Goal: Transaction & Acquisition: Obtain resource

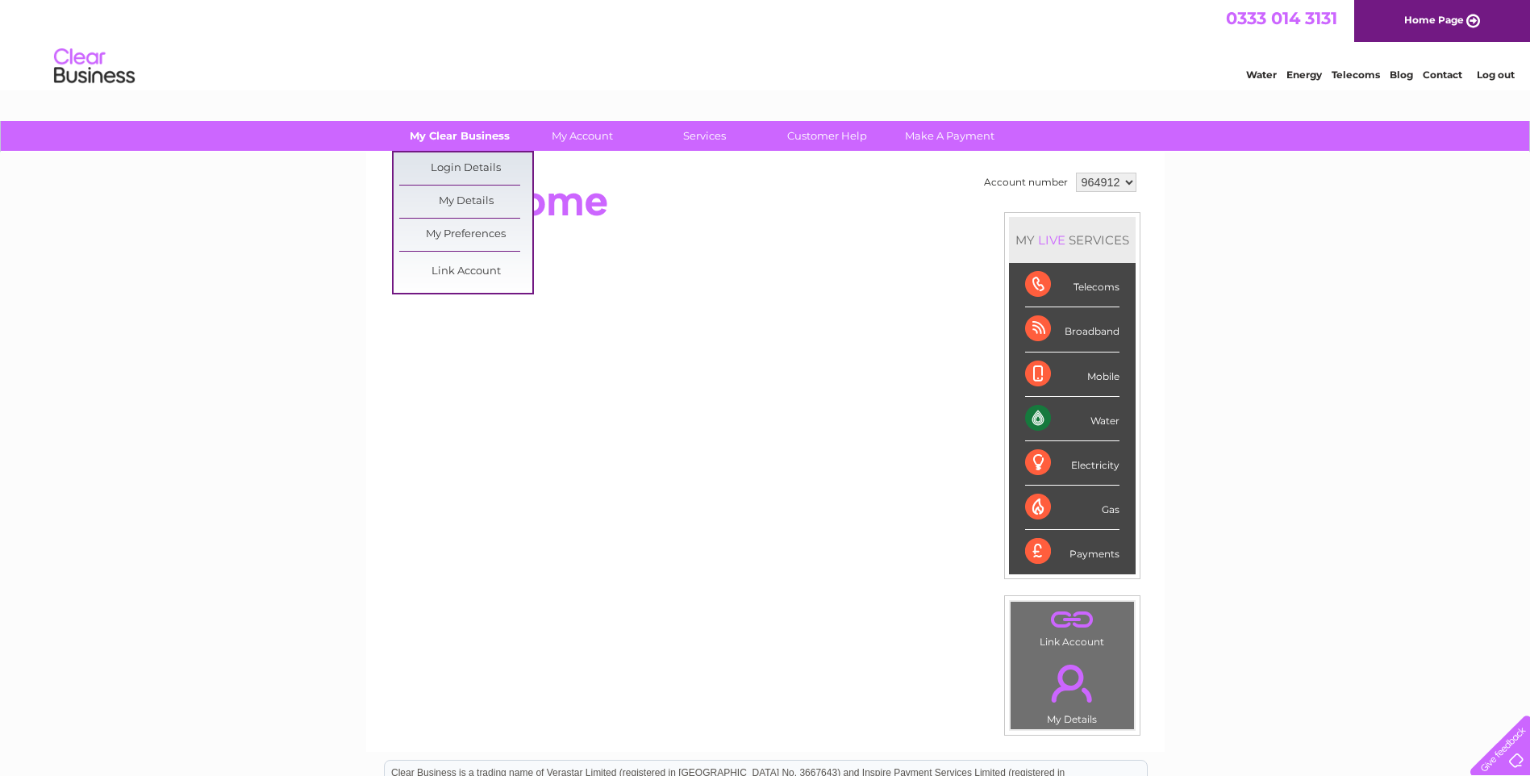
click at [475, 131] on link "My Clear Business" at bounding box center [459, 136] width 133 height 30
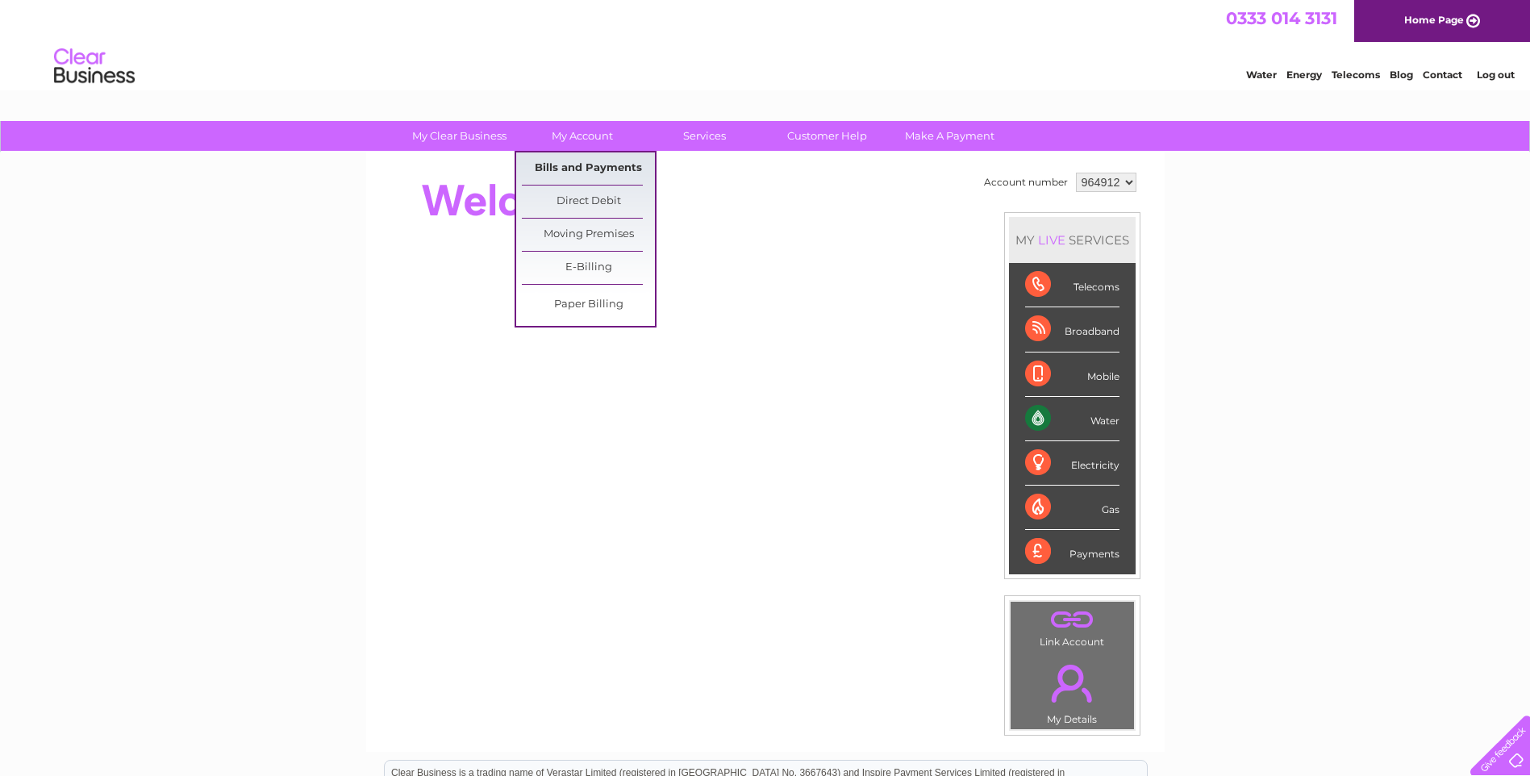
click at [582, 168] on link "Bills and Payments" at bounding box center [588, 168] width 133 height 32
click at [586, 162] on link "Bills and Payments" at bounding box center [588, 168] width 133 height 32
click at [586, 168] on link "Bills and Payments" at bounding box center [588, 168] width 133 height 32
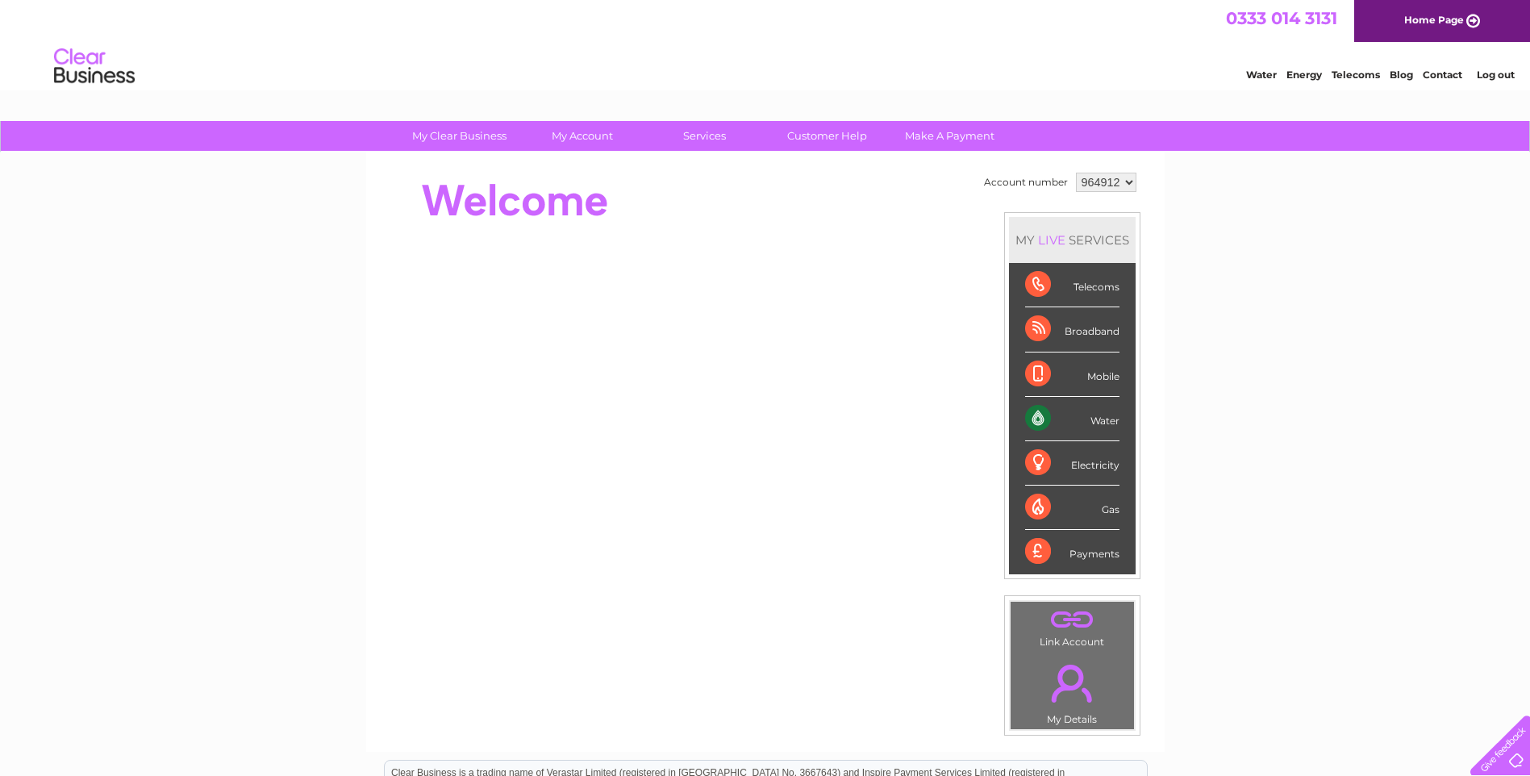
scroll to position [242, 0]
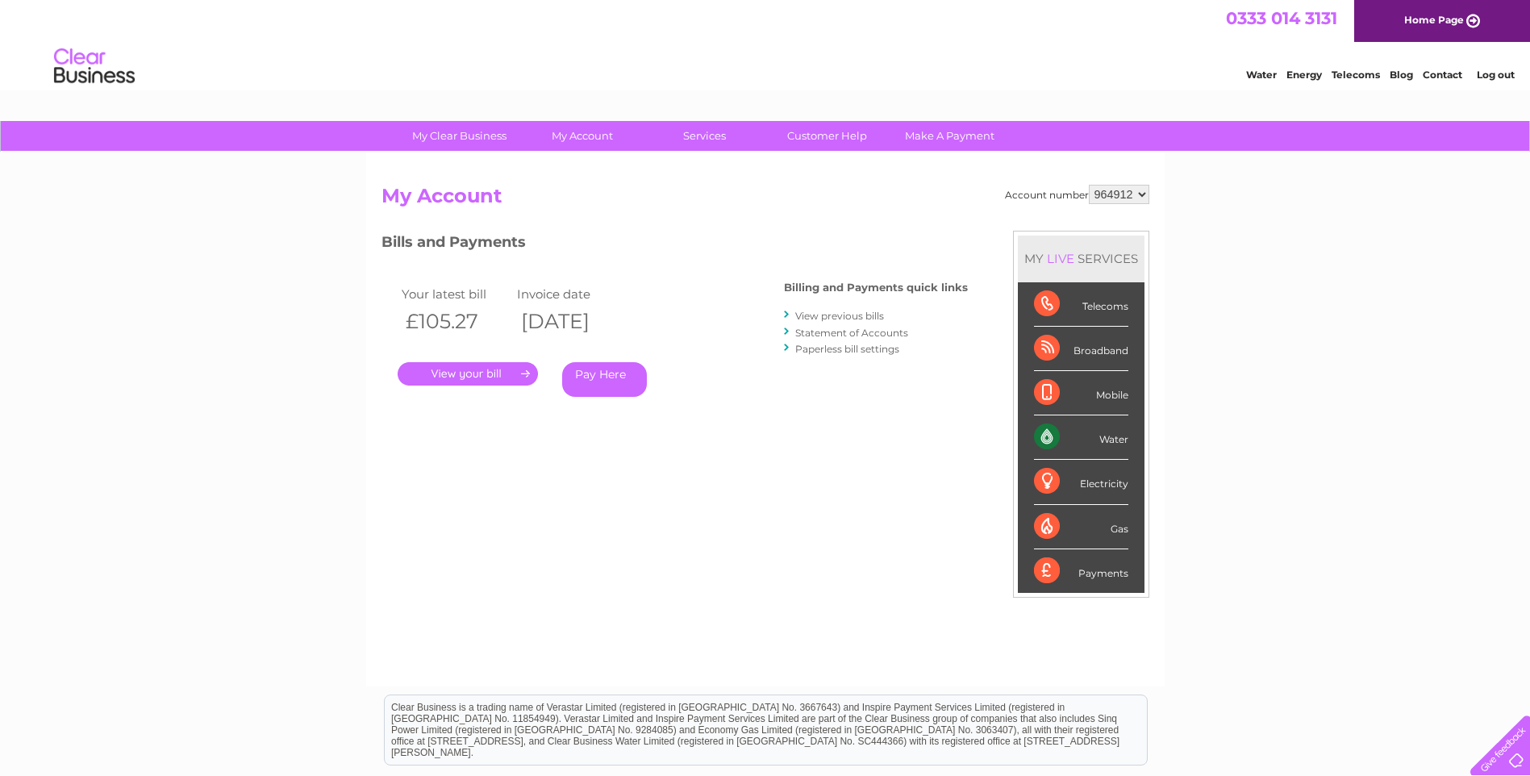
click at [490, 372] on link "." at bounding box center [468, 373] width 140 height 23
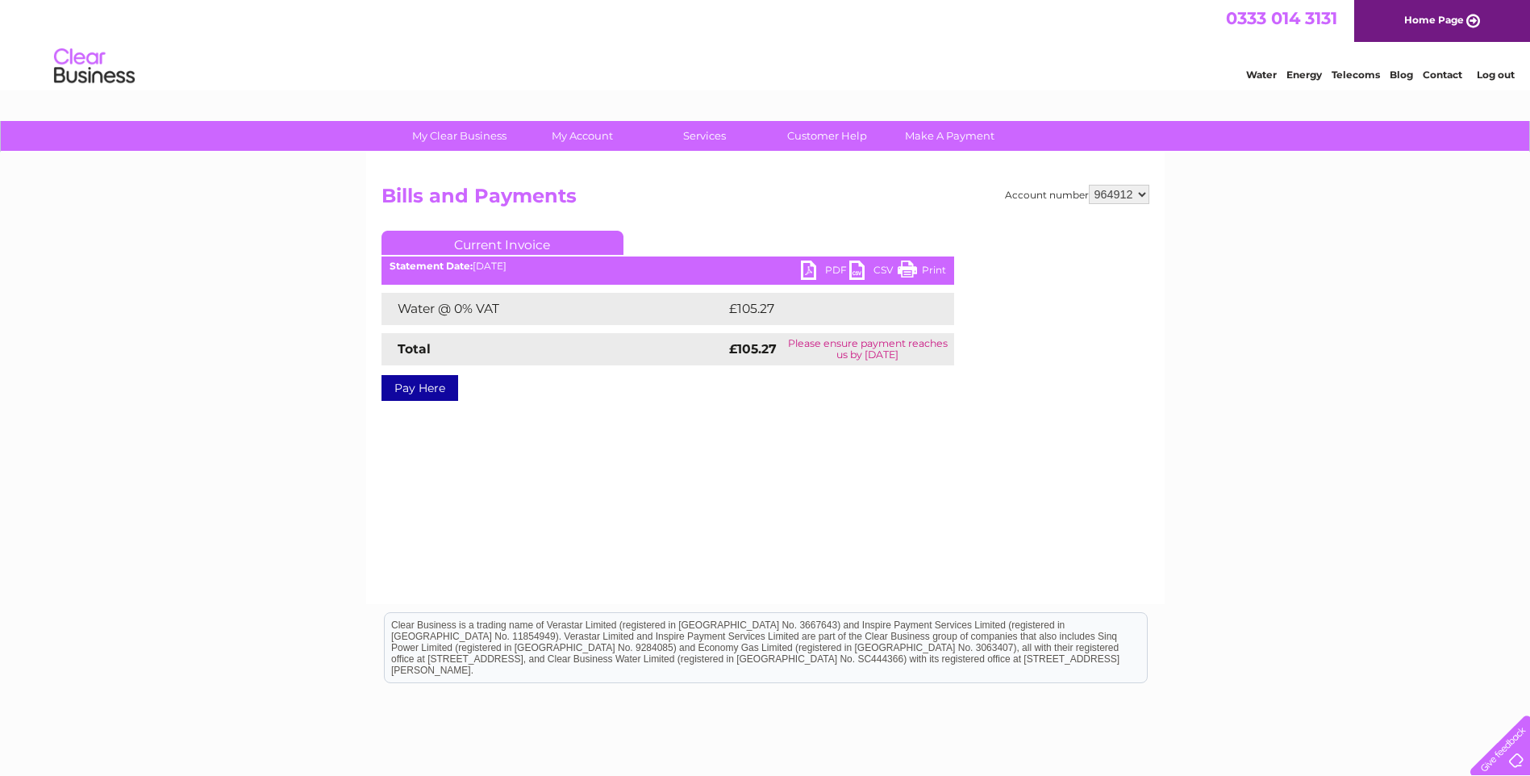
click at [814, 271] on link "PDF" at bounding box center [825, 272] width 48 height 23
